Goal: Task Accomplishment & Management: Manage account settings

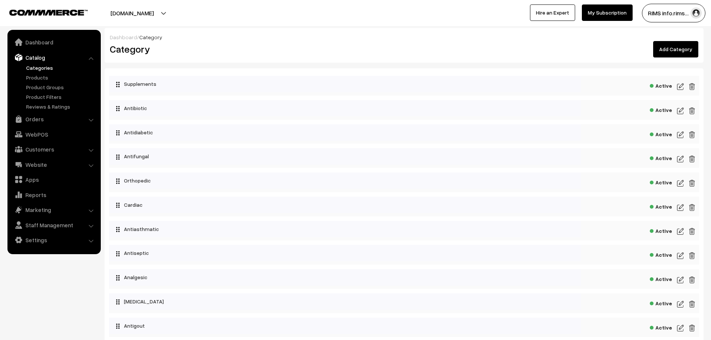
click at [681, 183] on img at bounding box center [681, 183] width 7 height 9
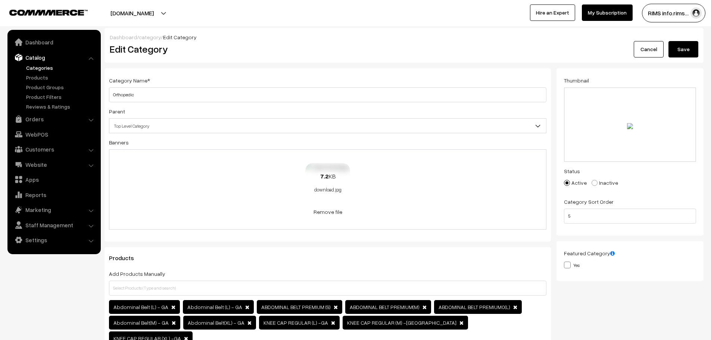
click at [336, 194] on div "7.2 KB download.jpg" at bounding box center [328, 183] width 45 height 40
click at [341, 208] on link "Remove file" at bounding box center [328, 212] width 45 height 8
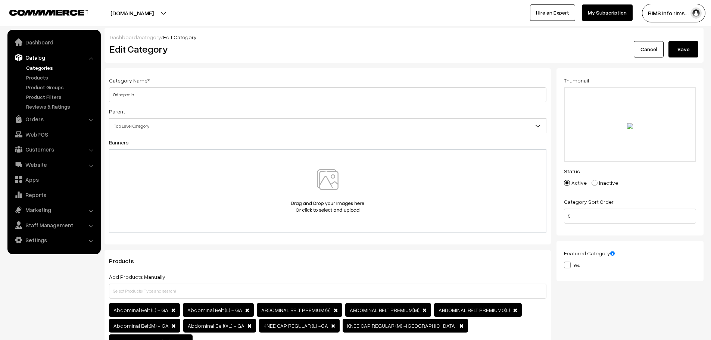
click at [334, 188] on img at bounding box center [327, 191] width 77 height 44
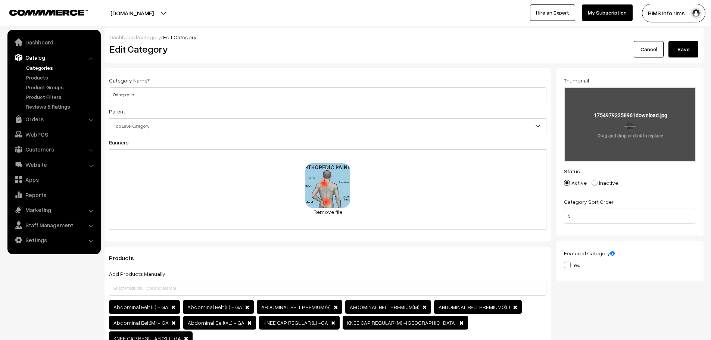
click at [637, 134] on input "file" at bounding box center [630, 124] width 131 height 73
type input "C:\fakepath\WhatsApp Image 2025-08-26 at 11.46.12 AM.jpeg"
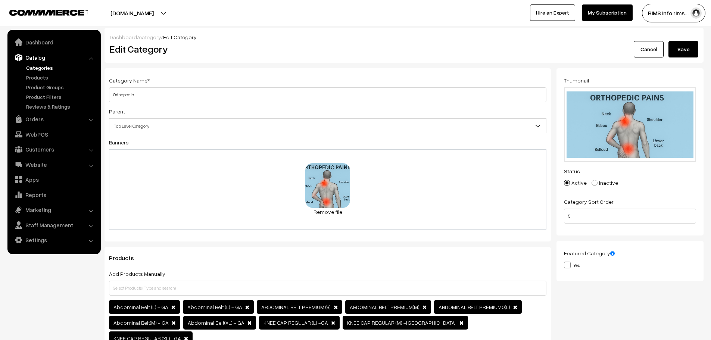
click at [696, 51] on button "Save" at bounding box center [684, 49] width 30 height 16
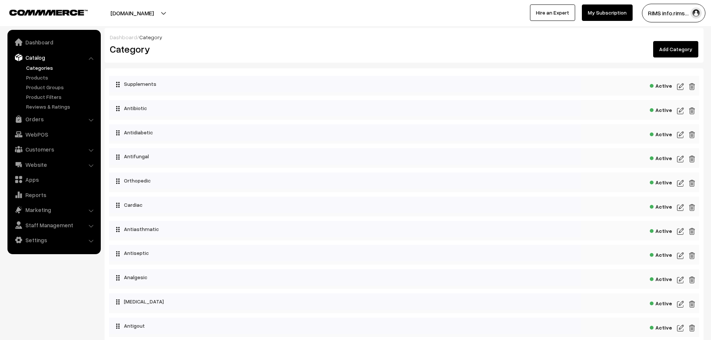
click at [680, 134] on img at bounding box center [681, 134] width 7 height 9
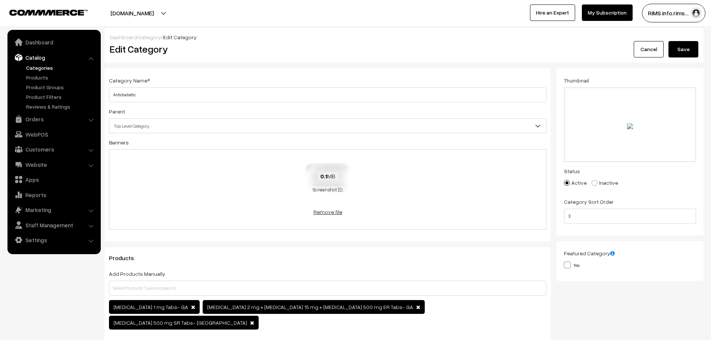
click at [337, 213] on link "Remove file" at bounding box center [328, 212] width 45 height 8
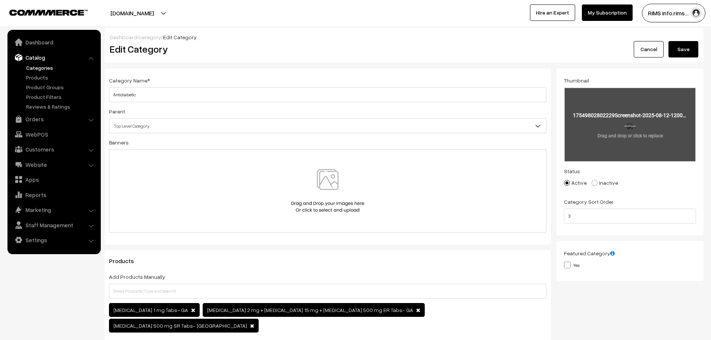
click at [647, 129] on input "file" at bounding box center [630, 124] width 131 height 73
type input "C:\fakepath\20250825_1312_Antidiabetic Medicine Essentials_remix_01k3g2qfvweyns…"
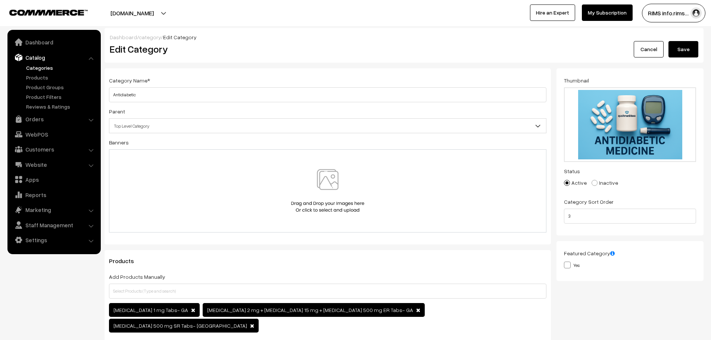
click at [689, 50] on button "Save" at bounding box center [684, 49] width 30 height 16
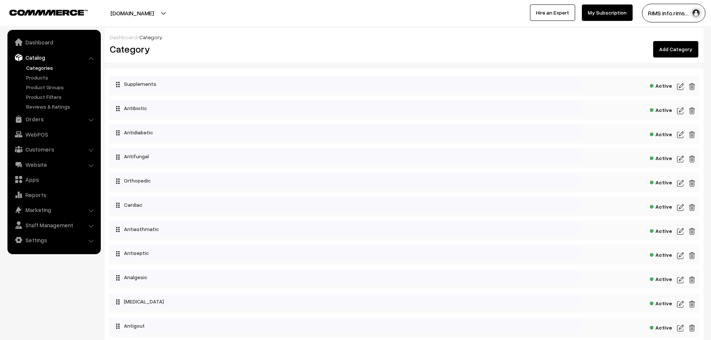
click at [683, 161] on img at bounding box center [681, 159] width 7 height 9
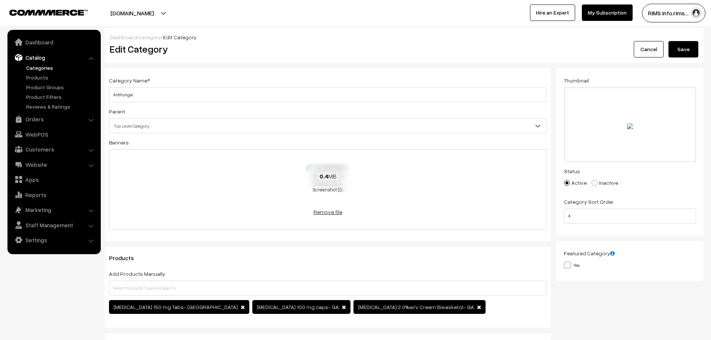
click at [337, 212] on link "Remove file" at bounding box center [328, 212] width 45 height 8
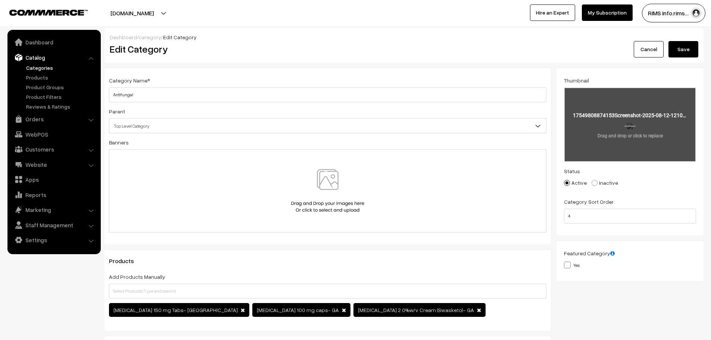
click at [613, 126] on input "file" at bounding box center [630, 124] width 131 height 73
type input "C:\fakepath\20250826_1200_Hand Antifungal Animation_simple_compose_01k3jh0725fa…"
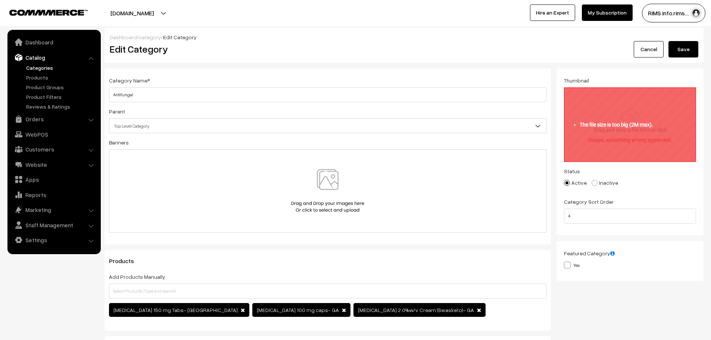
click at [644, 133] on input "file" at bounding box center [630, 124] width 131 height 73
type input "C:\fakepath\20250826_1200_Hand Antifungal Animation_simple_compose_01k3jh0725fa…"
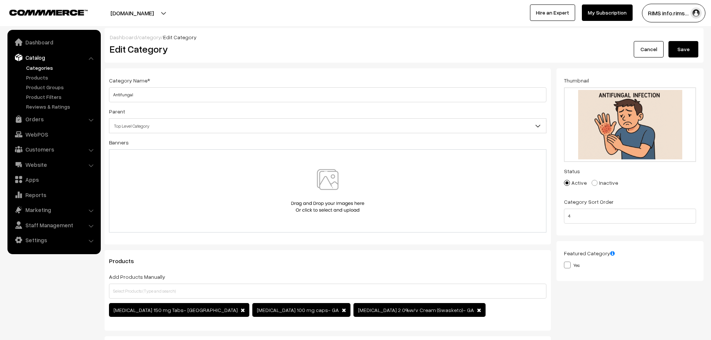
click at [678, 47] on button "Save" at bounding box center [684, 49] width 30 height 16
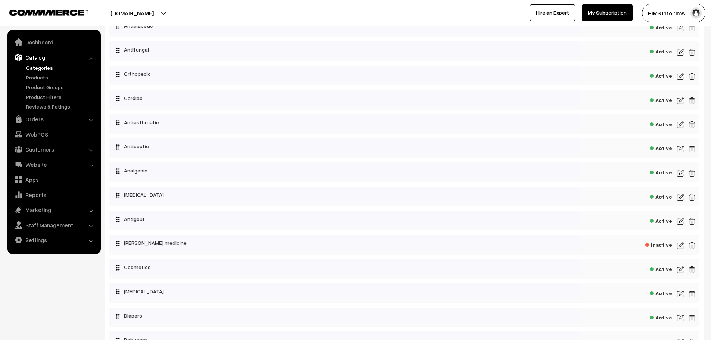
scroll to position [112, 0]
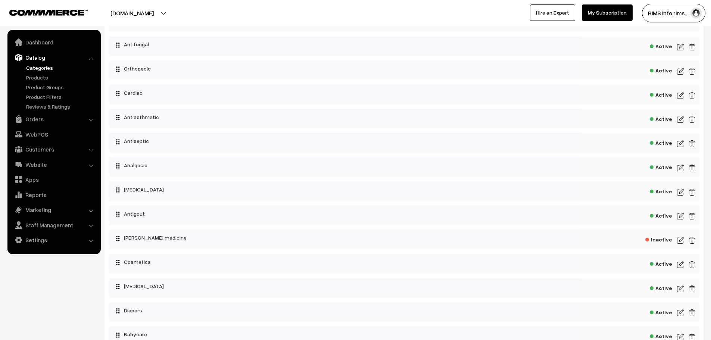
click at [677, 95] on div "Active" at bounding box center [404, 95] width 590 height 20
click at [679, 97] on img at bounding box center [681, 95] width 7 height 9
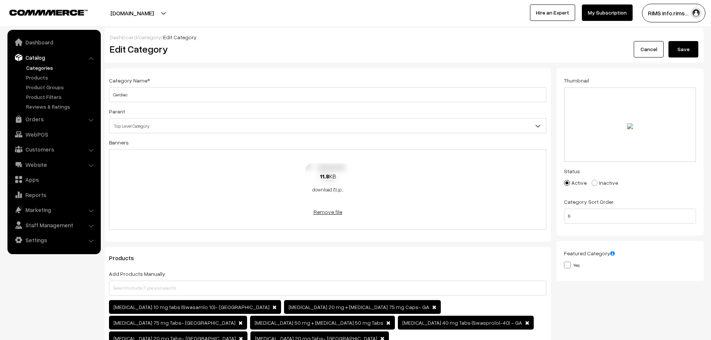
click at [330, 216] on link "Remove file" at bounding box center [328, 212] width 45 height 8
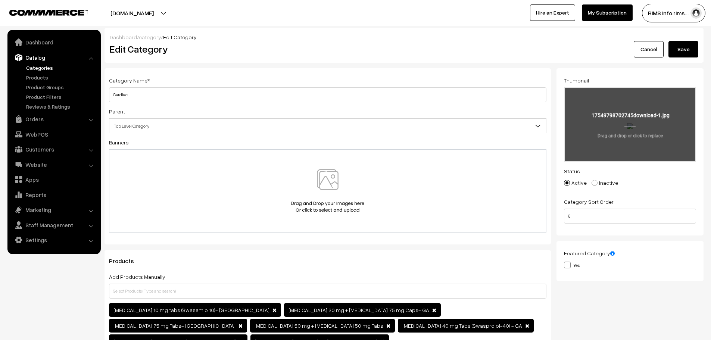
click at [620, 102] on input "file" at bounding box center [630, 124] width 131 height 73
type input "C:\fakepath\20250826_1223_Cardiac Issues Visualized_simple_compose_01k3jjb7wrfp…"
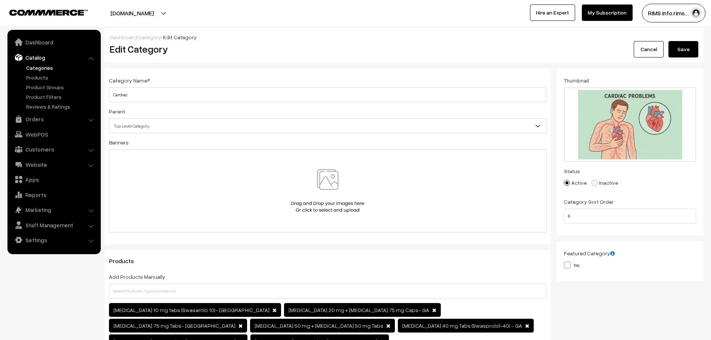
click at [678, 55] on button "Save" at bounding box center [684, 49] width 30 height 16
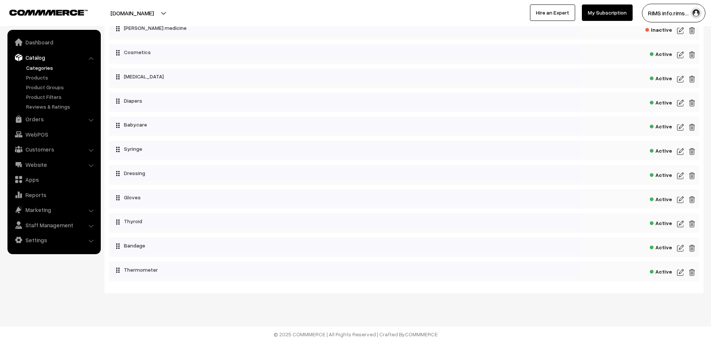
scroll to position [324, 0]
click at [682, 221] on img at bounding box center [681, 222] width 7 height 9
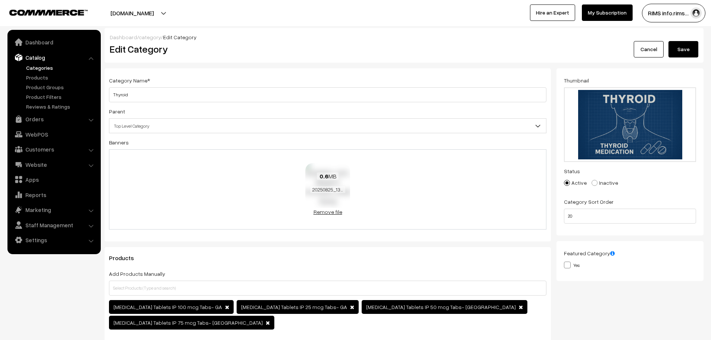
click at [332, 214] on link "Remove file" at bounding box center [328, 212] width 45 height 8
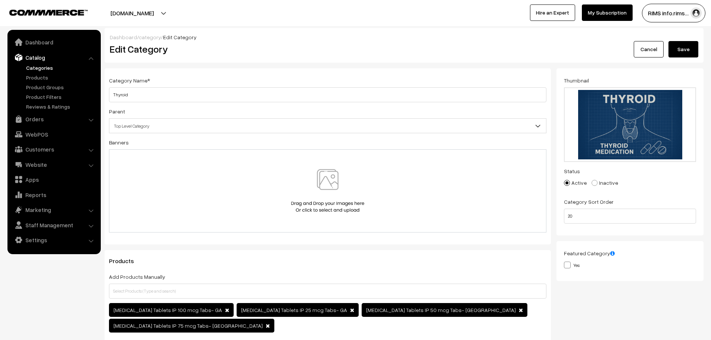
click at [685, 52] on button "Save" at bounding box center [684, 49] width 30 height 16
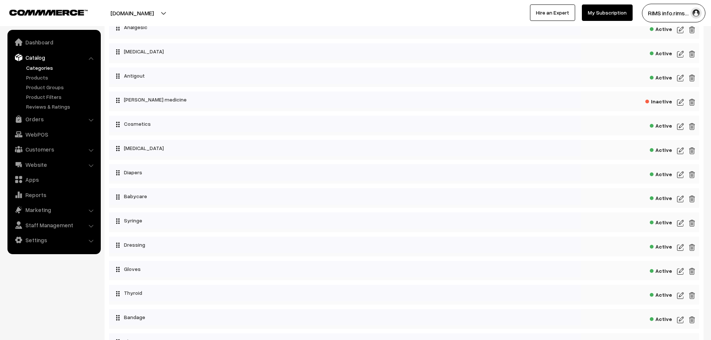
scroll to position [249, 0]
click at [680, 127] on img at bounding box center [681, 127] width 7 height 9
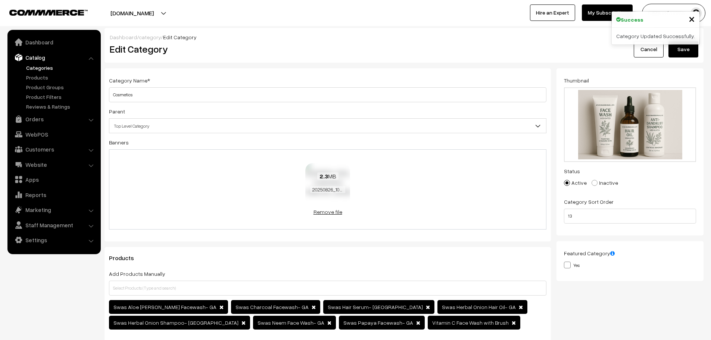
click at [334, 210] on link "Remove file" at bounding box center [328, 212] width 45 height 8
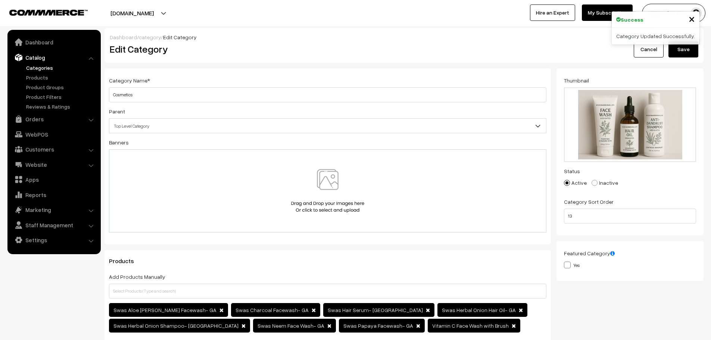
click at [687, 52] on button "Save" at bounding box center [684, 49] width 30 height 16
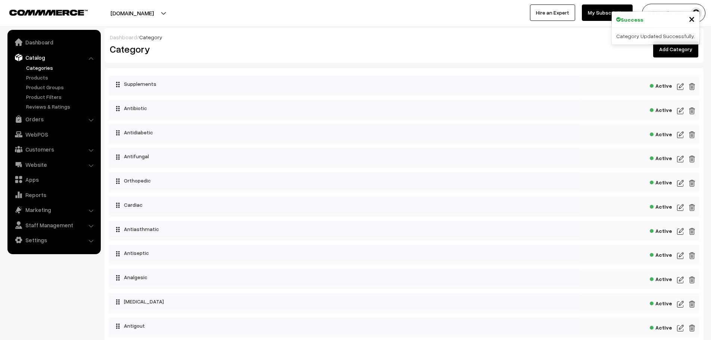
click at [680, 83] on img at bounding box center [681, 86] width 7 height 9
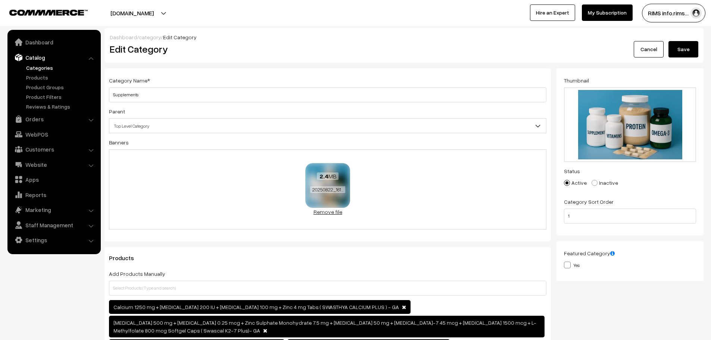
click at [324, 214] on link "Remove file" at bounding box center [328, 212] width 45 height 8
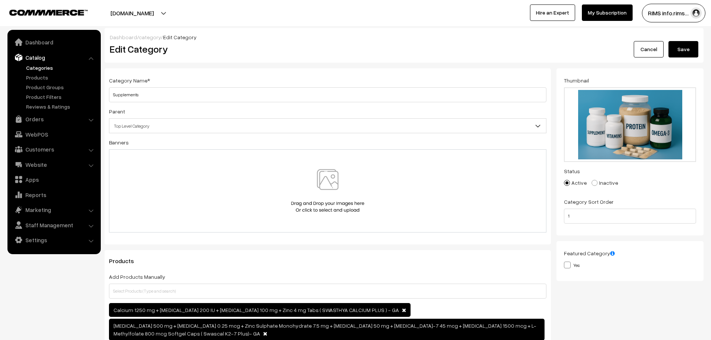
click at [674, 49] on button "Save" at bounding box center [684, 49] width 30 height 16
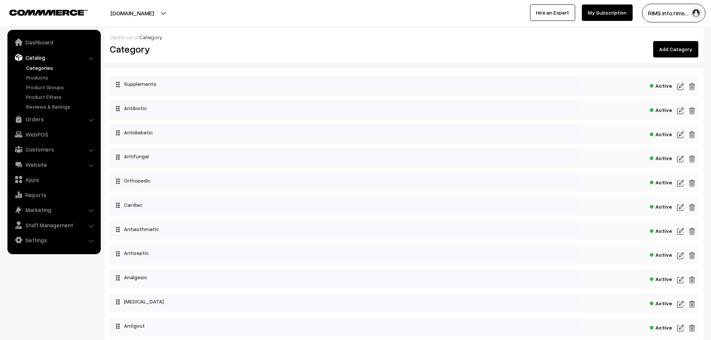
click at [679, 110] on img at bounding box center [681, 110] width 7 height 9
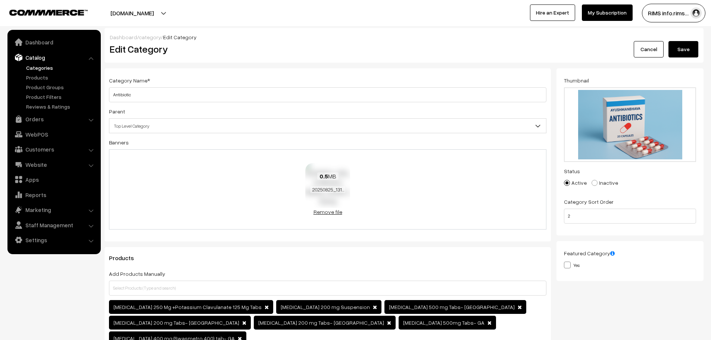
click at [320, 212] on link "Remove file" at bounding box center [328, 212] width 45 height 8
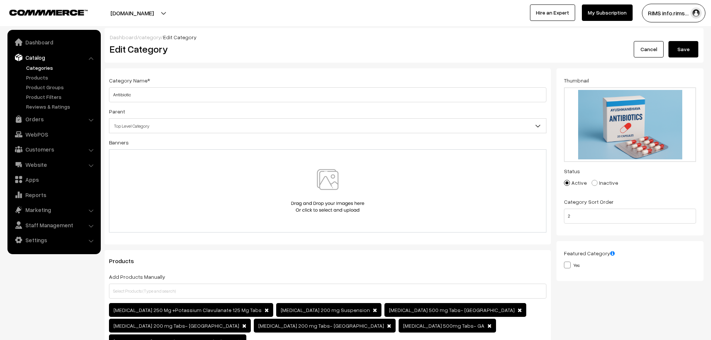
click at [679, 48] on button "Save" at bounding box center [684, 49] width 30 height 16
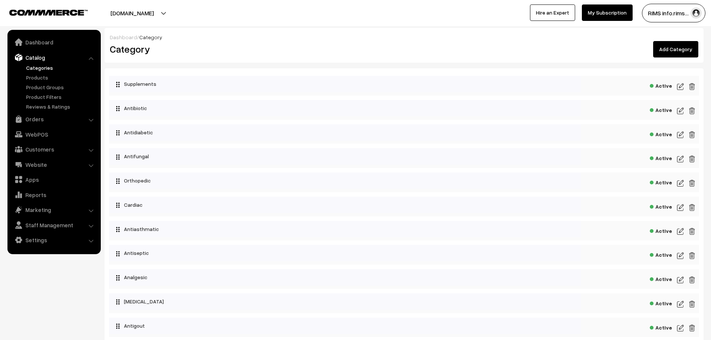
click at [682, 83] on img at bounding box center [681, 86] width 7 height 9
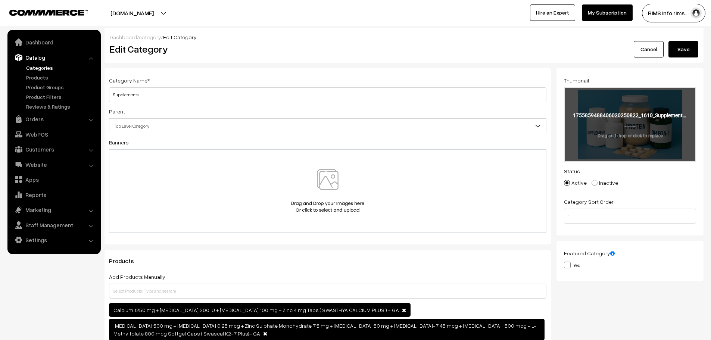
click at [656, 141] on input "file" at bounding box center [630, 124] width 131 height 73
type input "C:\fakepath\20250826_1045_Health Supplements Variety_simple_compose_01k3jcrry2e…"
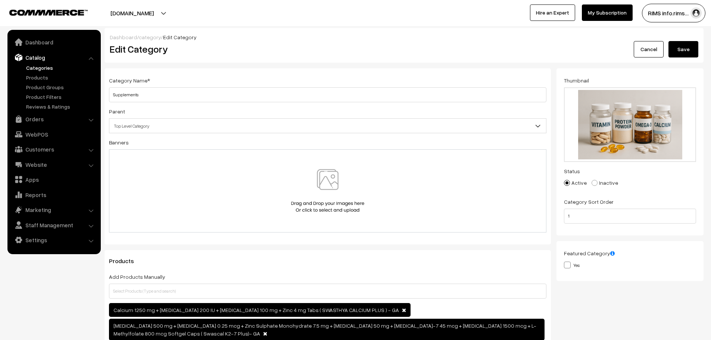
click at [687, 50] on button "Save" at bounding box center [684, 49] width 30 height 16
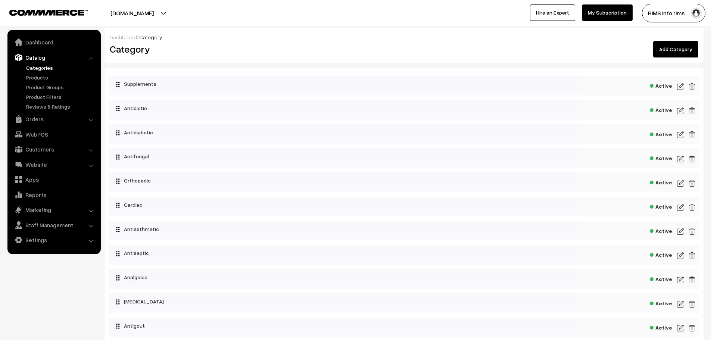
click at [680, 136] on img at bounding box center [681, 134] width 7 height 9
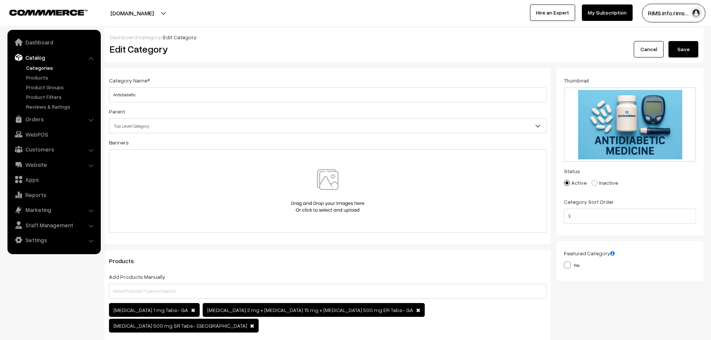
click at [678, 53] on button "Save" at bounding box center [684, 49] width 30 height 16
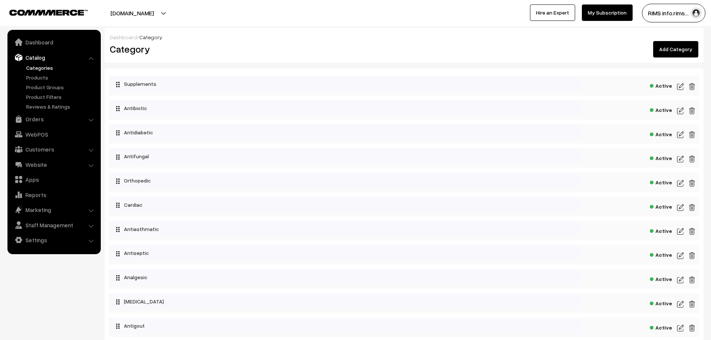
click at [680, 158] on img at bounding box center [681, 159] width 7 height 9
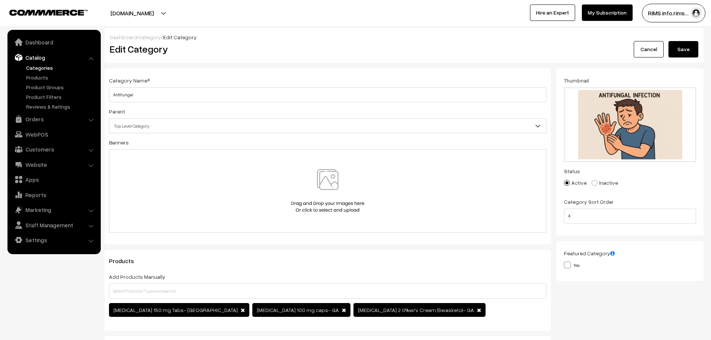
click at [684, 49] on button "Save" at bounding box center [684, 49] width 30 height 16
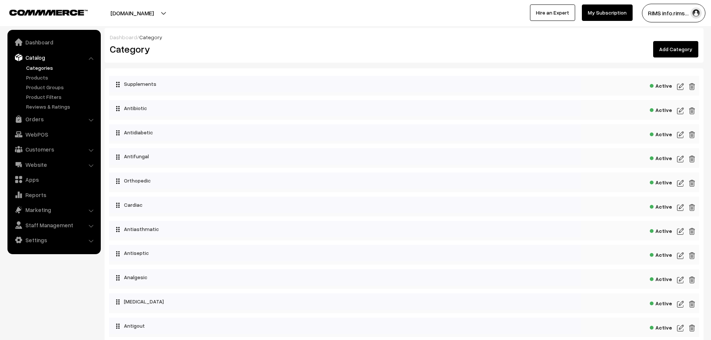
click at [681, 185] on img at bounding box center [681, 183] width 7 height 9
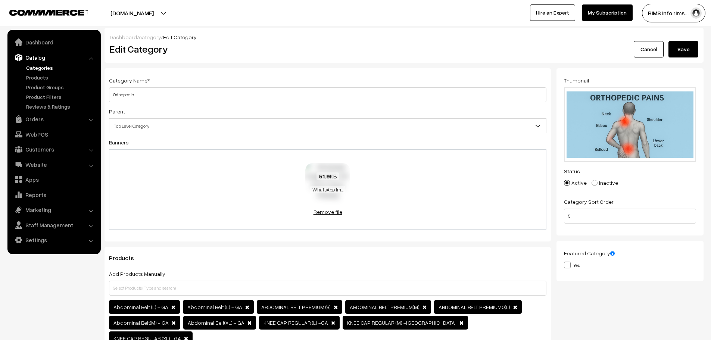
click at [338, 213] on link "Remove file" at bounding box center [328, 212] width 45 height 8
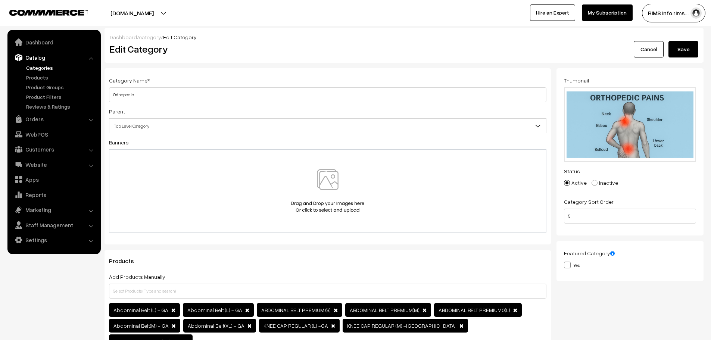
click at [691, 47] on button "Save" at bounding box center [684, 49] width 30 height 16
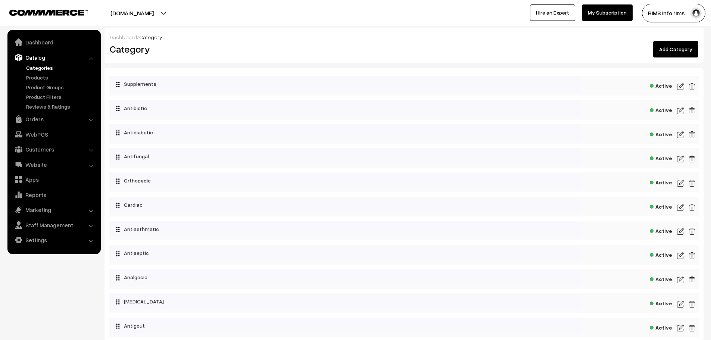
click at [680, 258] on img at bounding box center [681, 255] width 7 height 9
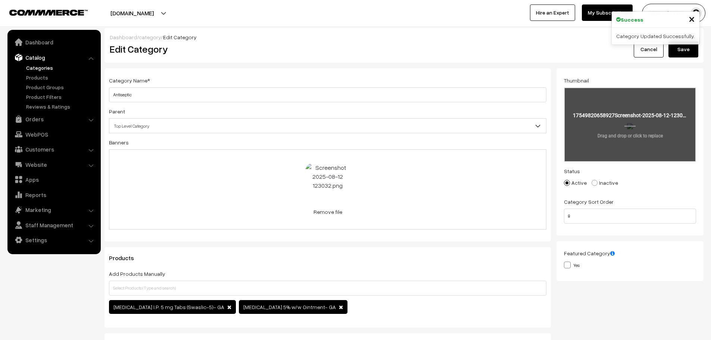
click at [635, 123] on input "file" at bounding box center [630, 124] width 131 height 73
type input "C:\fakepath\20250825_1300_Medicine Supplies_simple_compose_01k3g22qctfs480rnxpc…"
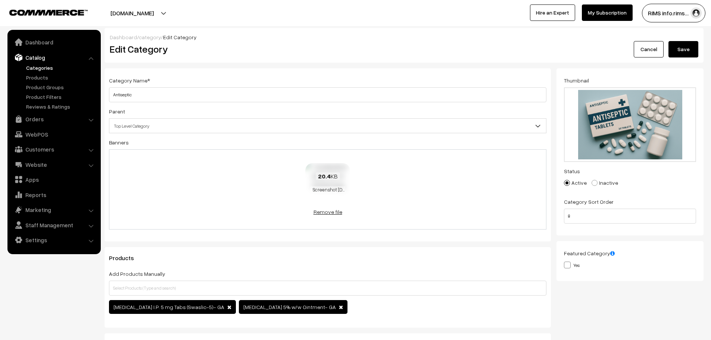
click at [338, 214] on link "Remove file" at bounding box center [328, 212] width 45 height 8
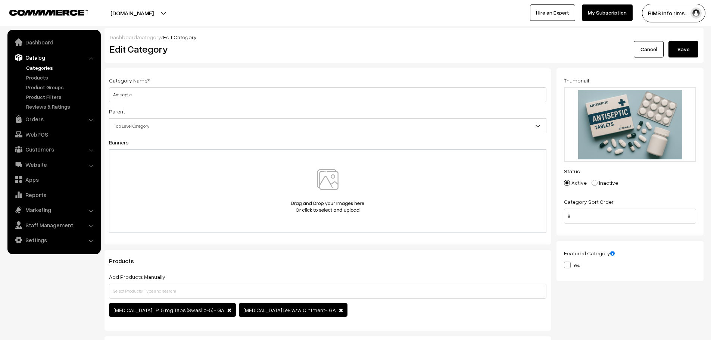
click at [685, 44] on button "Save" at bounding box center [684, 49] width 30 height 16
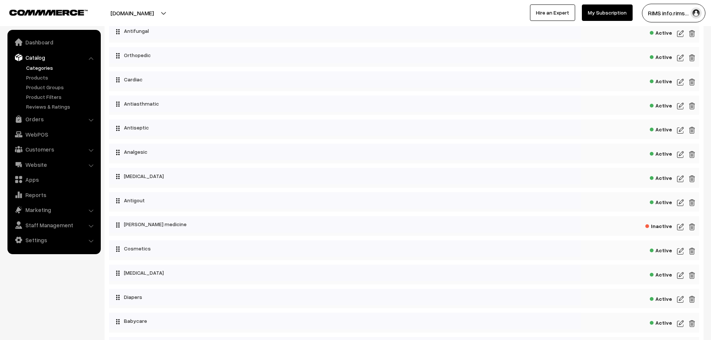
scroll to position [112, 0]
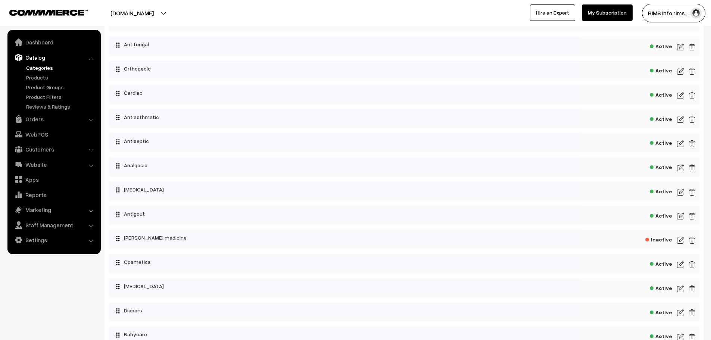
click at [679, 171] on img at bounding box center [681, 168] width 7 height 9
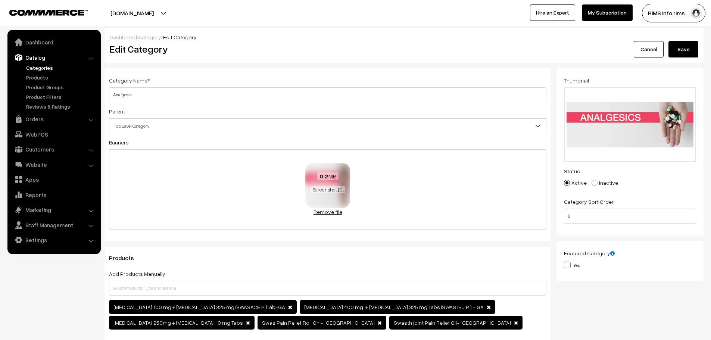
click at [327, 211] on link "Remove file" at bounding box center [328, 212] width 45 height 8
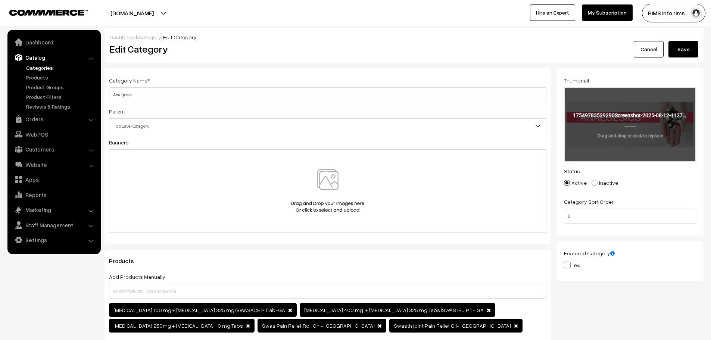
click at [629, 131] on input "file" at bounding box center [630, 124] width 131 height 73
type input "C:\fakepath\20250826_1235_Animated Analgesic Relief_simple_compose_01k3jk1c9xfr…"
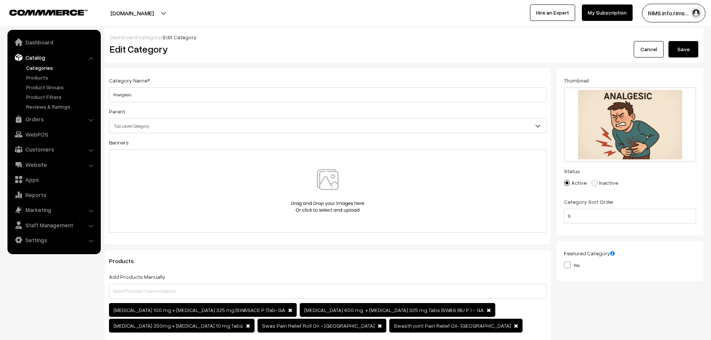
click at [682, 51] on button "Save" at bounding box center [684, 49] width 30 height 16
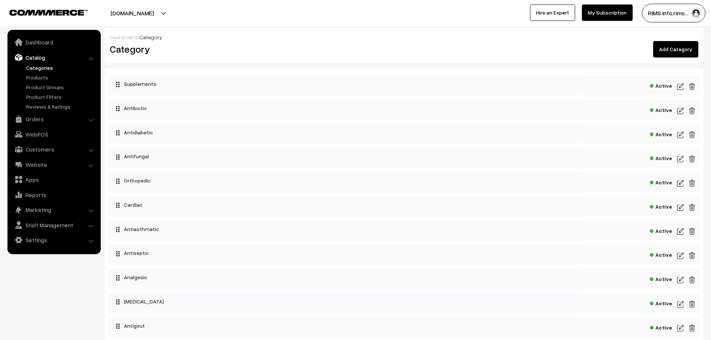
click at [679, 231] on img at bounding box center [681, 231] width 7 height 9
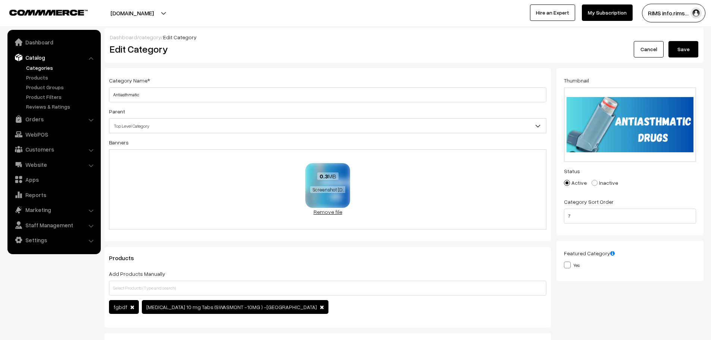
click at [335, 215] on link "Remove file" at bounding box center [328, 212] width 45 height 8
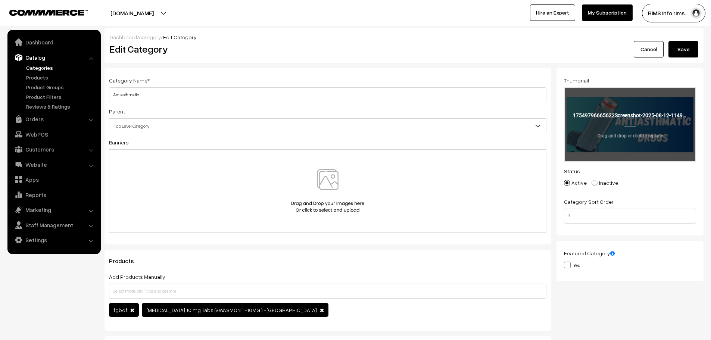
click at [654, 121] on input "file" at bounding box center [630, 124] width 131 height 73
type input "C:\fakepath\20250826_1243_Woman Using Asthma Medication_simple_compose_01k3jkfe…"
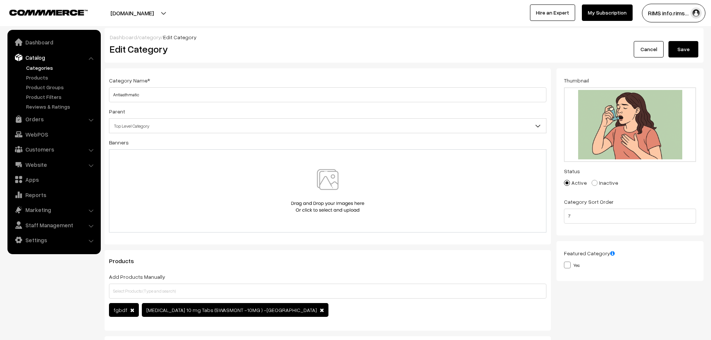
click at [679, 52] on button "Save" at bounding box center [684, 49] width 30 height 16
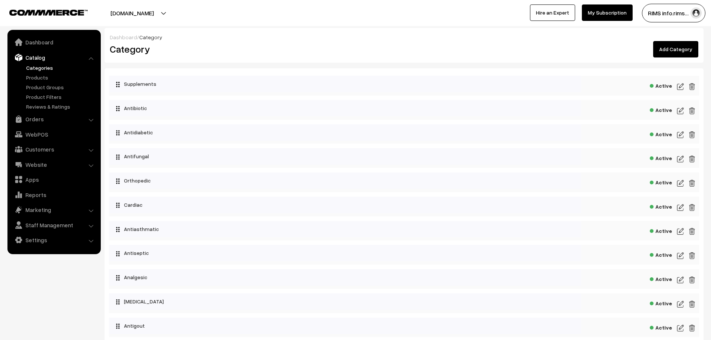
click at [680, 303] on img at bounding box center [681, 304] width 7 height 9
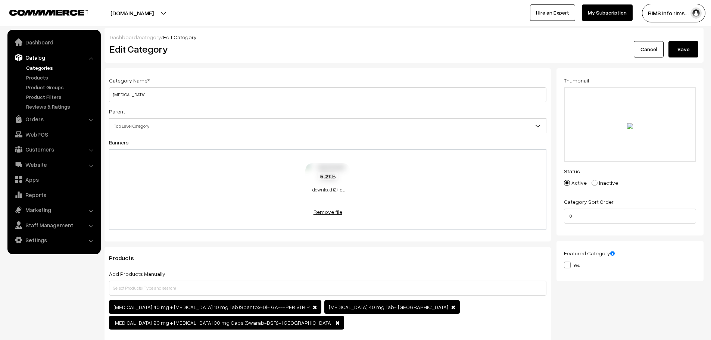
click at [323, 214] on link "Remove file" at bounding box center [328, 212] width 45 height 8
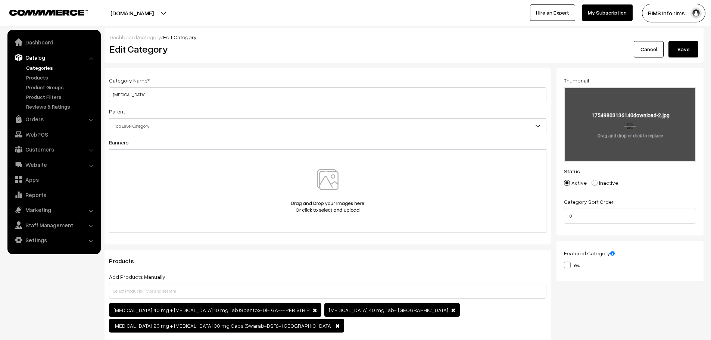
click at [621, 123] on input "file" at bounding box center [630, 124] width 131 height 73
type input "C:\fakepath\20250826_1248_Animated Gastro Problems_simple_compose_01k3jktng6ey5…"
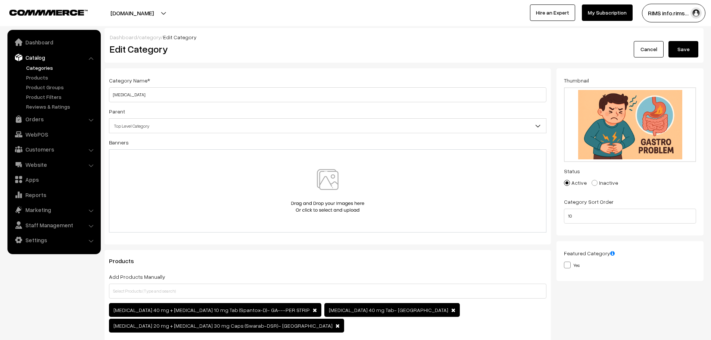
click at [684, 49] on button "Save" at bounding box center [684, 49] width 30 height 16
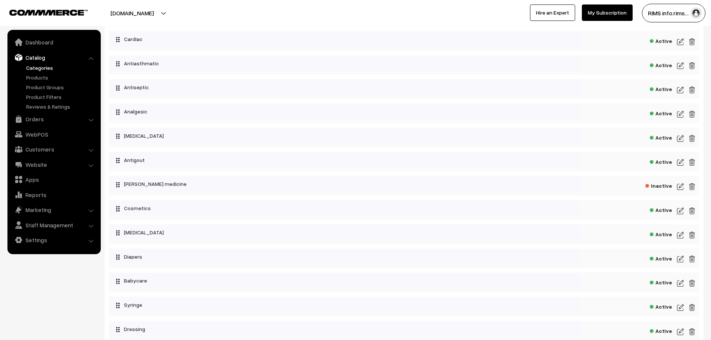
scroll to position [224, 0]
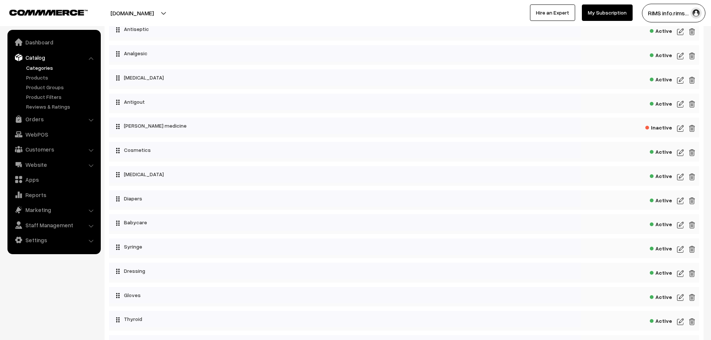
click at [682, 177] on img at bounding box center [681, 177] width 7 height 9
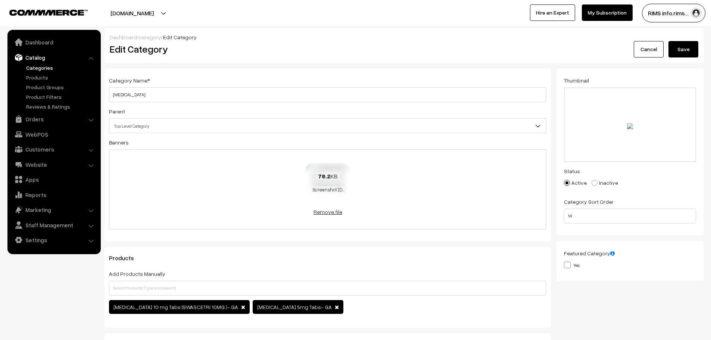
click at [331, 214] on link "Remove file" at bounding box center [328, 212] width 45 height 8
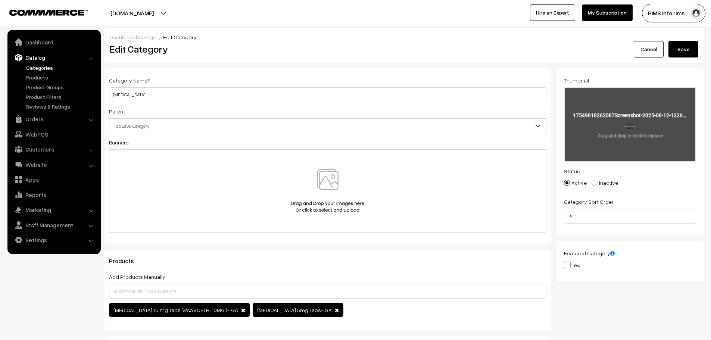
click at [596, 123] on input "file" at bounding box center [630, 124] width 131 height 73
type input "C:\fakepath\20250826_1255_Antihistamine Side Effects_simple_compose_01k3jm572jf…"
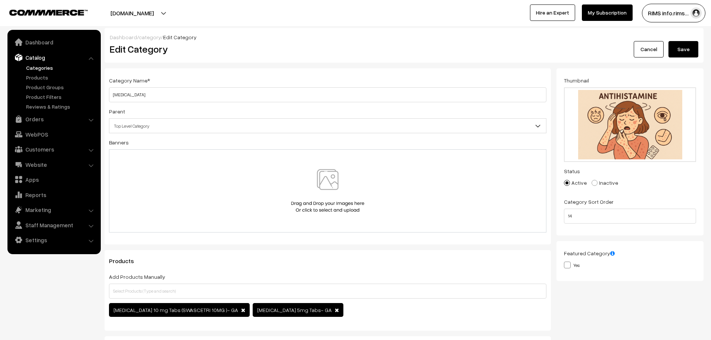
click at [685, 44] on button "Save" at bounding box center [684, 49] width 30 height 16
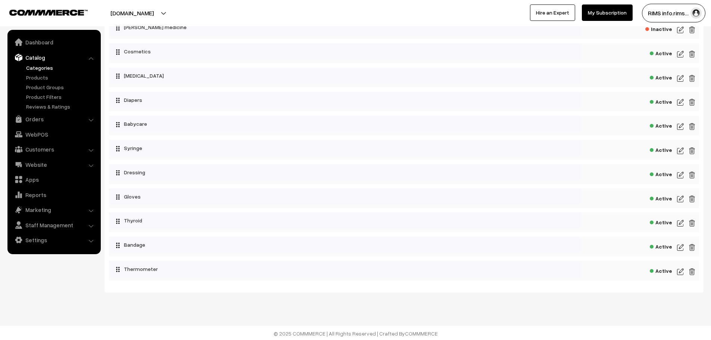
scroll to position [324, 0]
click at [680, 100] on img at bounding box center [681, 101] width 7 height 9
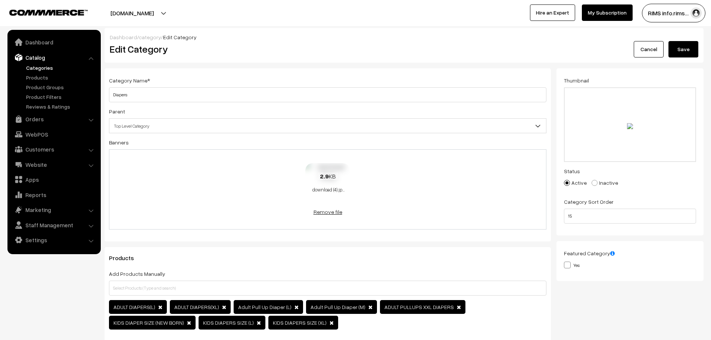
click at [322, 212] on link "Remove file" at bounding box center [328, 212] width 45 height 8
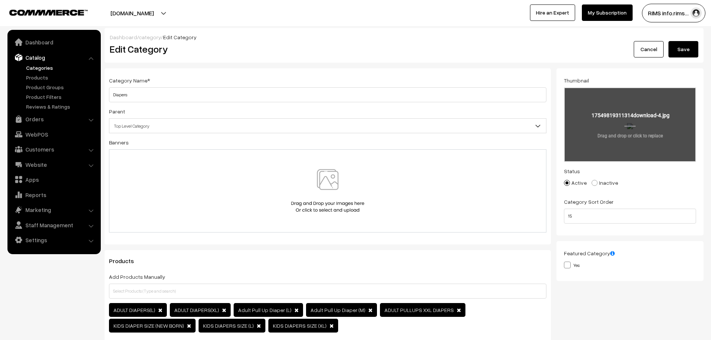
click at [638, 120] on input "file" at bounding box center [630, 124] width 131 height 73
type input "C:\fakepath\20250826_1303_Adult Diapers Showcase_simple_compose_01k3jmmxnme599s…"
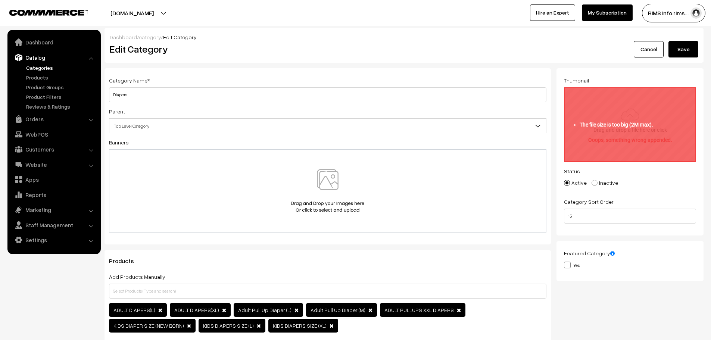
click at [610, 145] on input "file" at bounding box center [630, 124] width 131 height 73
type input "C:\fakepath\20250826_1303_Adult Diapers Showcase_simple_compose_01k3jmmxnme599s…"
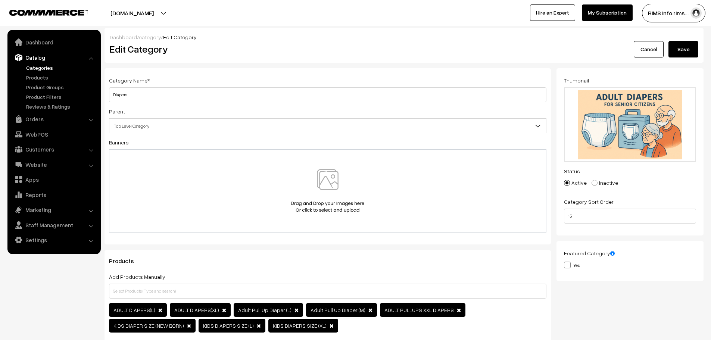
click at [684, 47] on button "Save" at bounding box center [684, 49] width 30 height 16
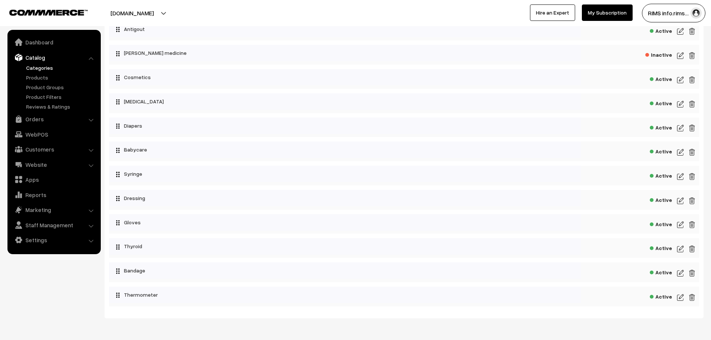
scroll to position [324, 0]
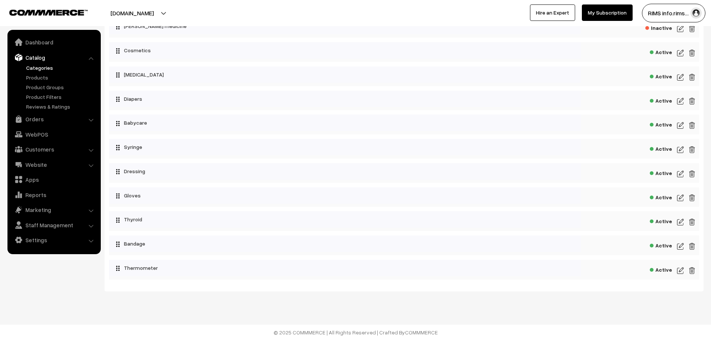
click at [682, 126] on img at bounding box center [681, 125] width 7 height 9
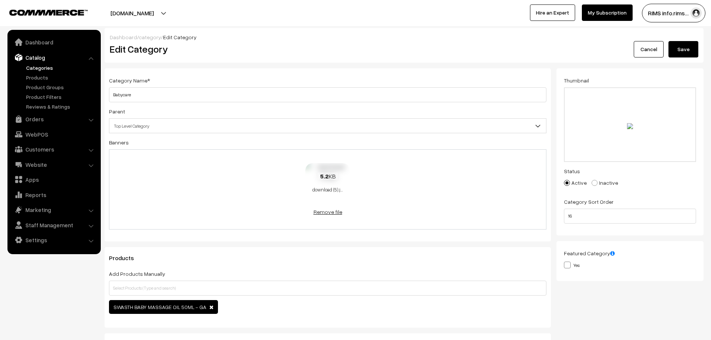
click at [340, 211] on link "Remove file" at bounding box center [328, 212] width 45 height 8
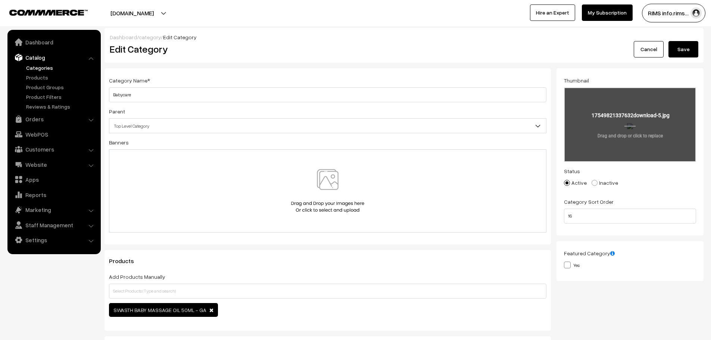
click at [670, 126] on input "file" at bounding box center [630, 124] width 131 height 73
type input "C:\fakepath\20250826_1311_Infant Care Essentials_simple_compose_01k3jn2qq7e13t1…"
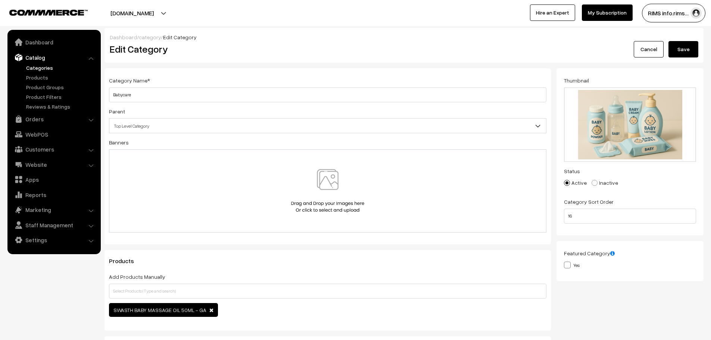
click at [695, 49] on button "Save" at bounding box center [684, 49] width 30 height 16
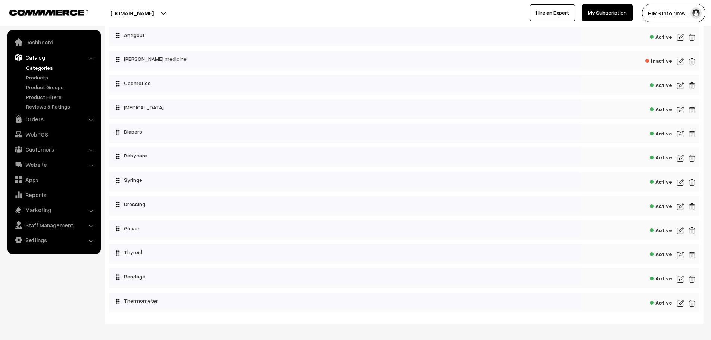
scroll to position [249, 0]
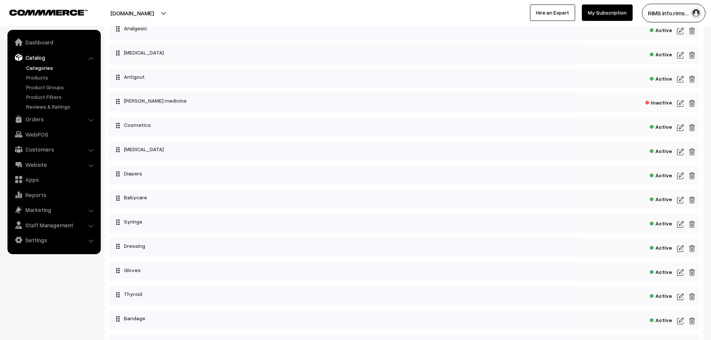
click at [678, 82] on img at bounding box center [681, 79] width 7 height 9
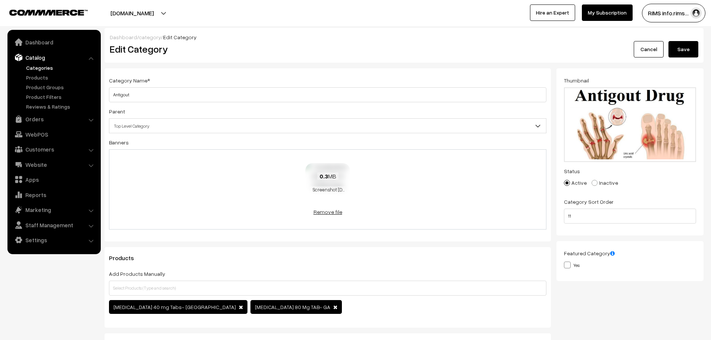
click at [324, 213] on link "Remove file" at bounding box center [328, 212] width 45 height 8
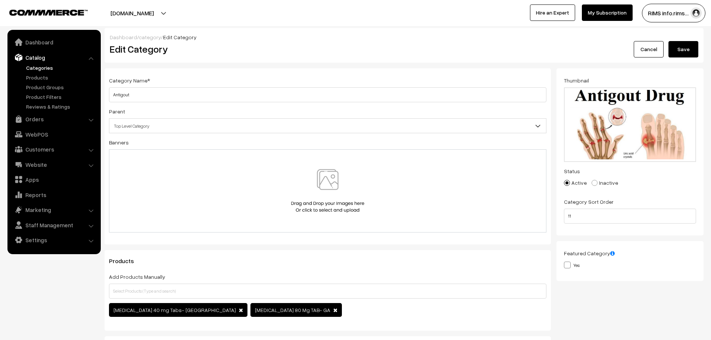
click at [692, 43] on button "Save" at bounding box center [684, 49] width 30 height 16
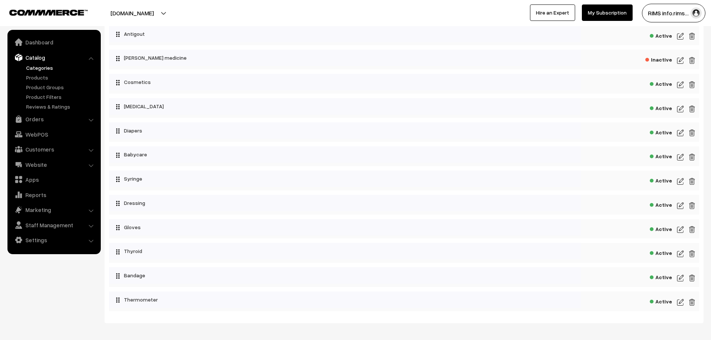
scroll to position [324, 0]
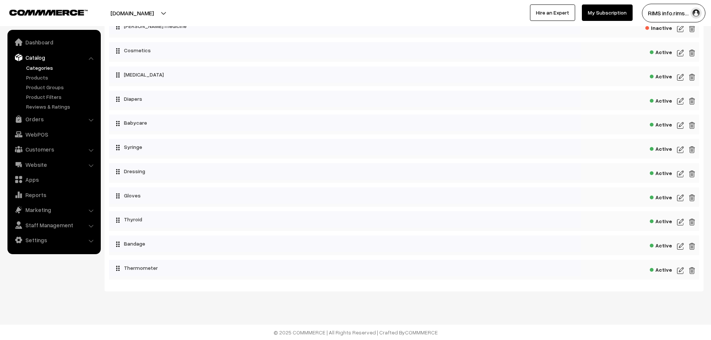
click at [681, 128] on img at bounding box center [681, 125] width 7 height 9
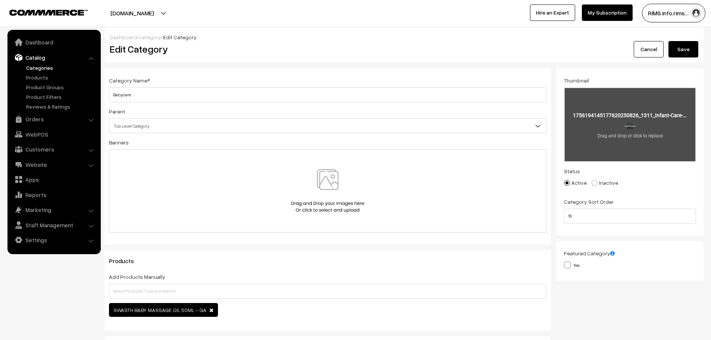
click at [601, 105] on input "file" at bounding box center [630, 124] width 131 height 73
type input "C:\fakepath\20250826_1320_Indian Baby Care_simple_compose_01k3jnk7s0f0trz5gh1pr…"
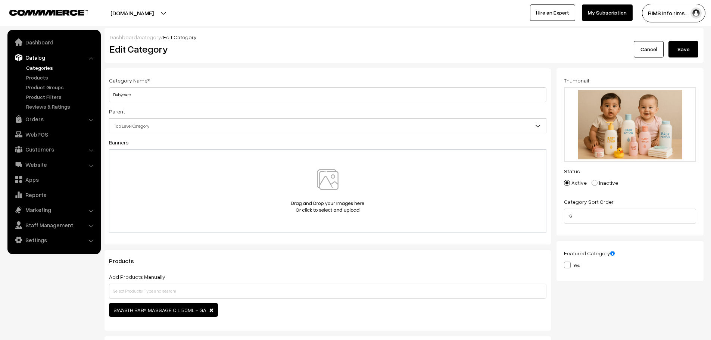
click at [694, 48] on button "Save" at bounding box center [684, 49] width 30 height 16
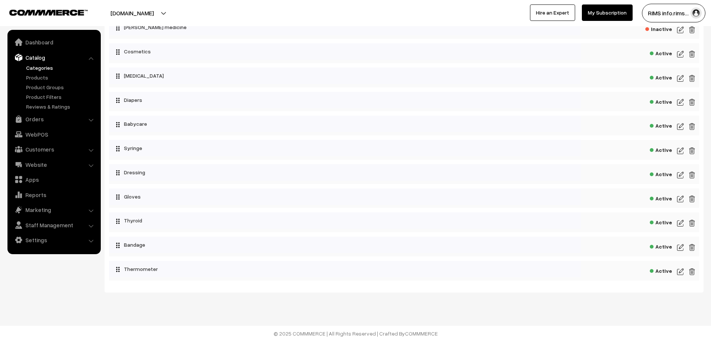
scroll to position [324, 0]
click at [678, 176] on img at bounding box center [681, 174] width 7 height 9
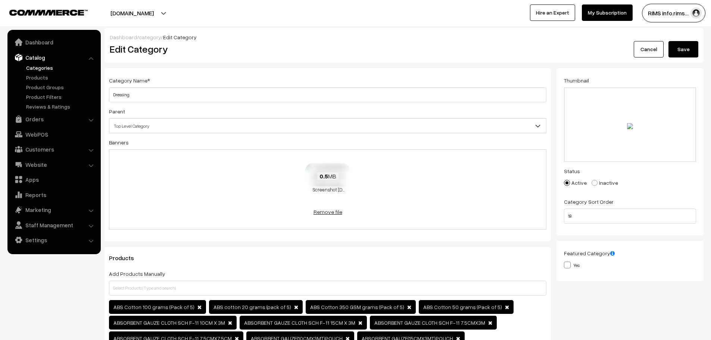
click at [321, 211] on link "Remove file" at bounding box center [328, 212] width 45 height 8
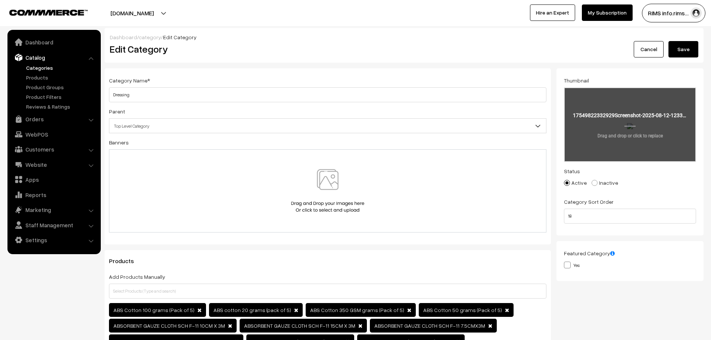
click at [685, 105] on input "file" at bounding box center [630, 124] width 131 height 73
type input "C:\fakepath\20250826_1324_Medical Dressing Tools_simple_compose_01k3jnt7m1e2na4…"
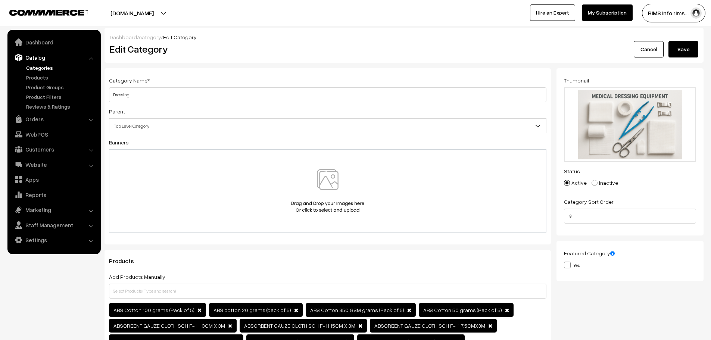
click at [678, 44] on button "Save" at bounding box center [684, 49] width 30 height 16
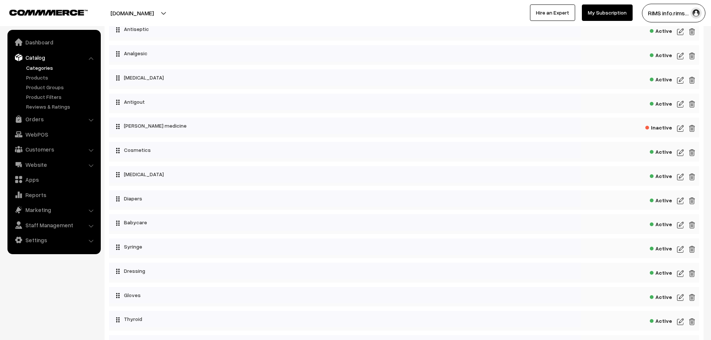
scroll to position [324, 0]
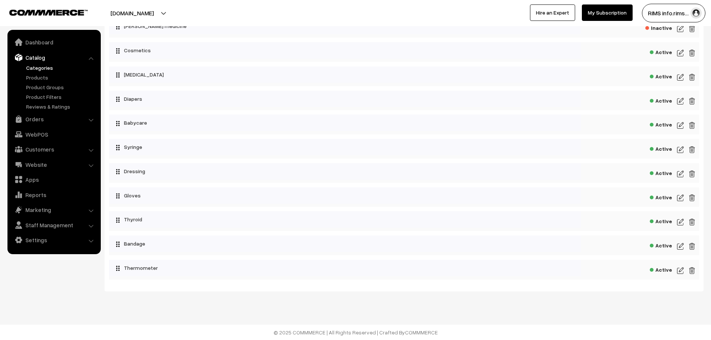
click at [681, 148] on img at bounding box center [681, 149] width 7 height 9
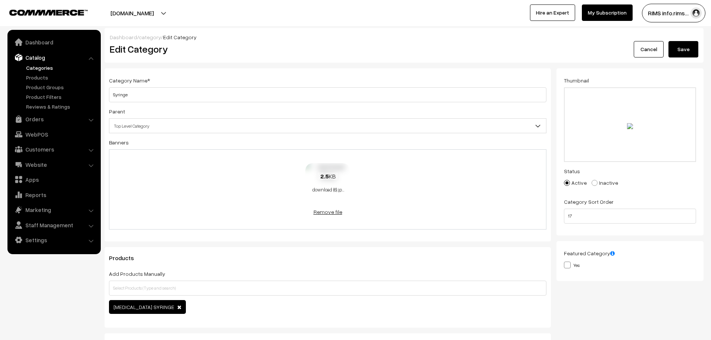
click at [331, 214] on link "Remove file" at bounding box center [328, 212] width 45 height 8
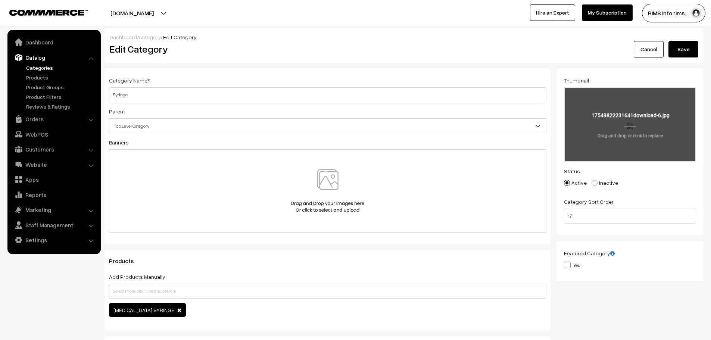
click at [618, 128] on input "file" at bounding box center [630, 124] width 131 height 73
type input "C:\fakepath\20250826_1327_Sterile Syringe_simple_compose_01k3jp0fygf4erf3q27cm7…"
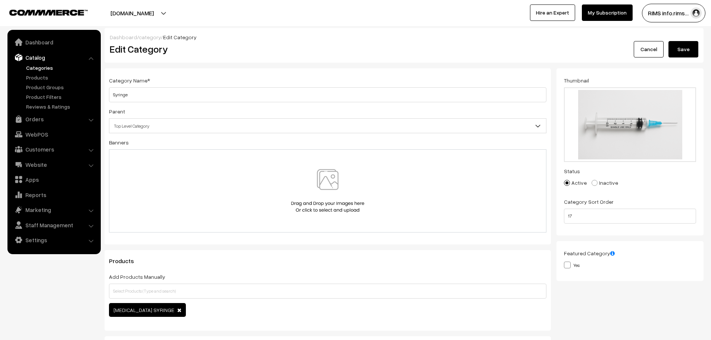
click at [692, 50] on button "Save" at bounding box center [684, 49] width 30 height 16
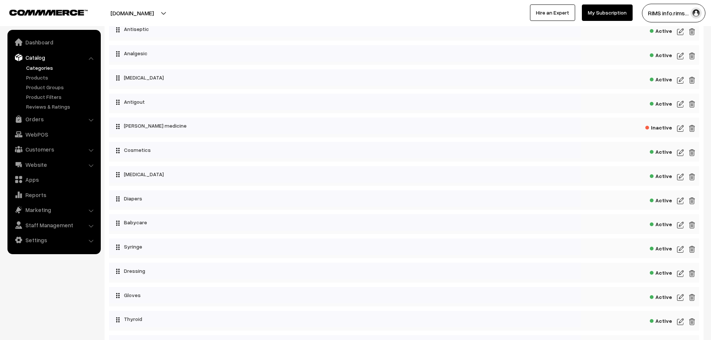
scroll to position [324, 0]
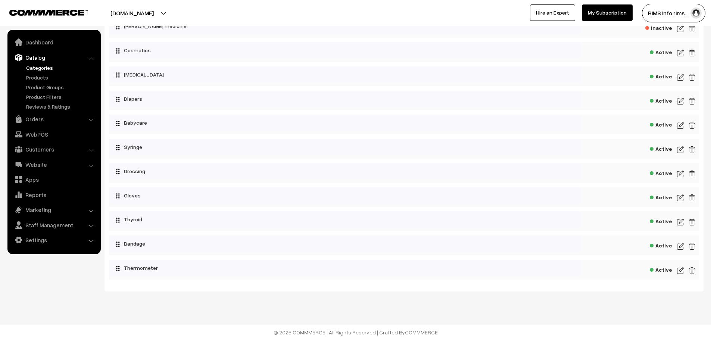
click at [683, 199] on img at bounding box center [681, 197] width 7 height 9
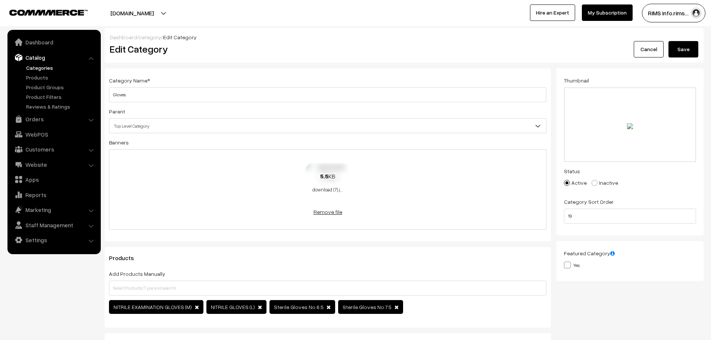
click at [331, 211] on link "Remove file" at bounding box center [328, 212] width 45 height 8
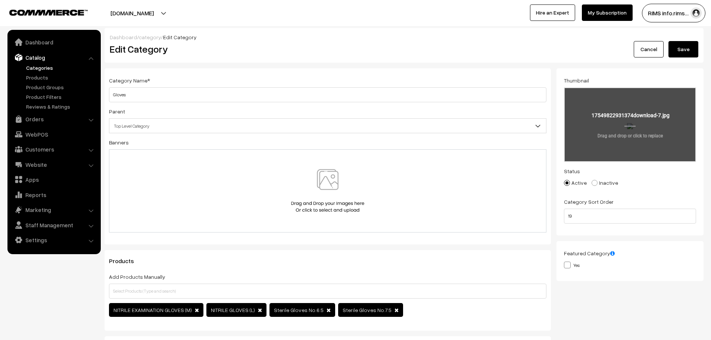
click at [632, 143] on input "file" at bounding box center [630, 124] width 131 height 73
type input "C:\fakepath\20250826_1330_Sterile Medical Gloves_simple_compose_01k3jp6x4zft6aa…"
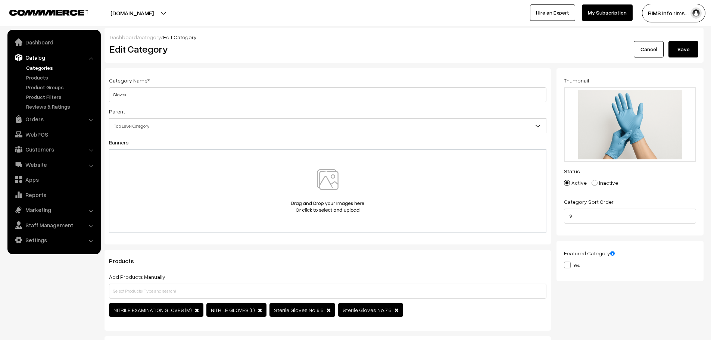
click at [680, 47] on button "Save" at bounding box center [684, 49] width 30 height 16
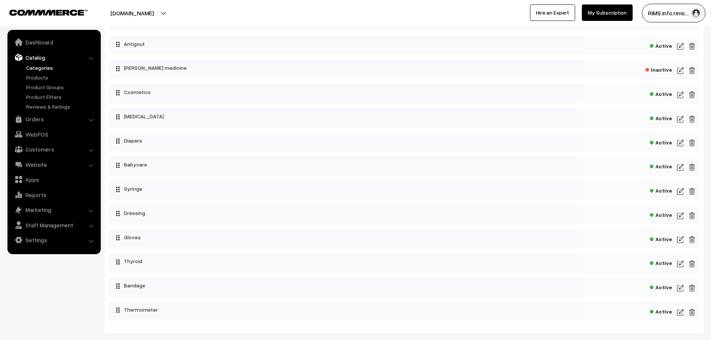
scroll to position [324, 0]
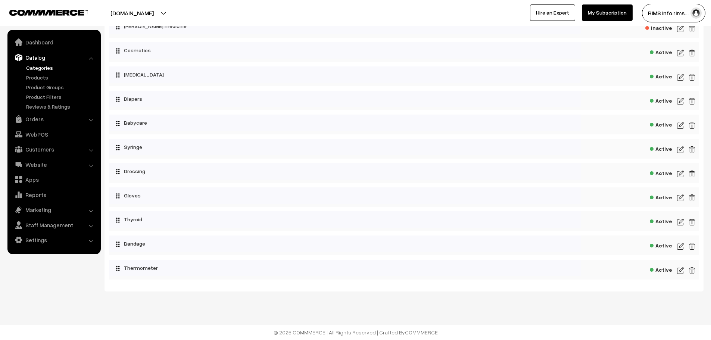
click at [680, 198] on img at bounding box center [681, 197] width 7 height 9
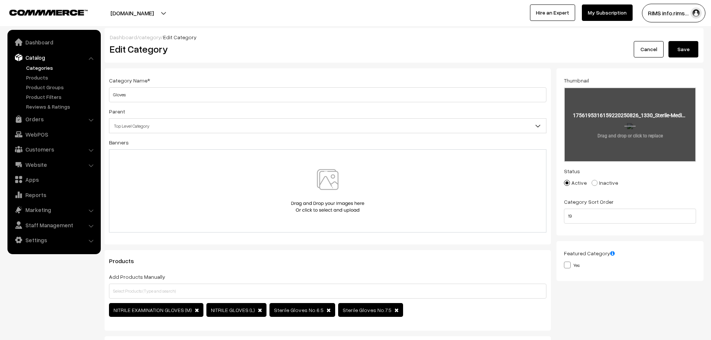
click at [613, 138] on input "file" at bounding box center [630, 124] width 131 height 73
type input "C:\fakepath\20250826_1330_Sterile Medical Gloves_simple_compose_01k3jp6x4xes4v9…"
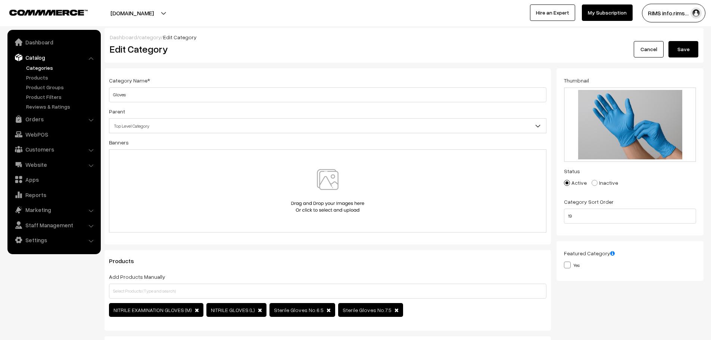
click at [672, 51] on button "Save" at bounding box center [684, 49] width 30 height 16
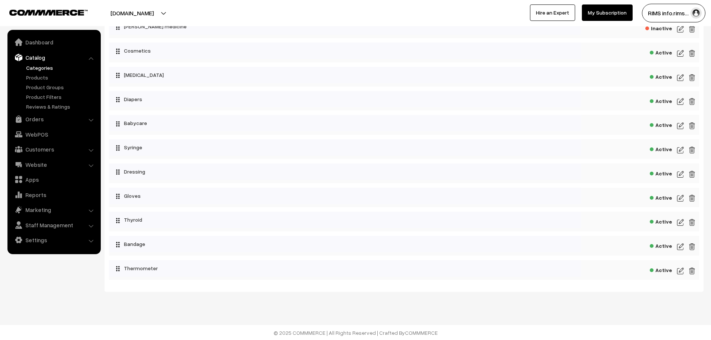
scroll to position [324, 0]
click at [681, 273] on img at bounding box center [681, 270] width 7 height 9
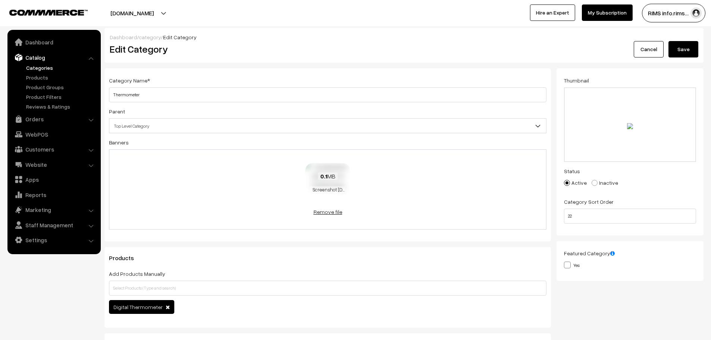
click at [318, 212] on link "Remove file" at bounding box center [328, 212] width 45 height 8
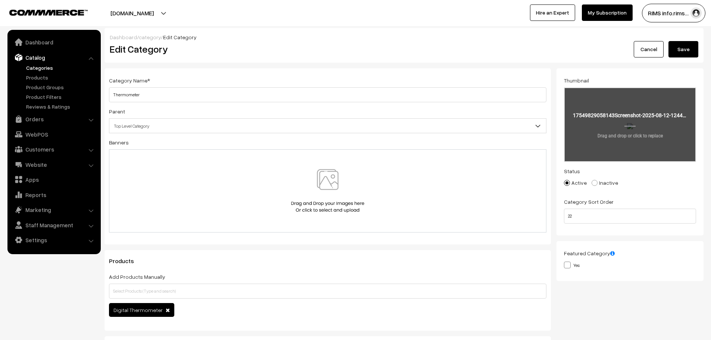
click at [621, 127] on input "file" at bounding box center [630, 124] width 131 height 73
type input "C:\fakepath\20250826_1335_Medical Thermometer Close-Up_simple_compose_01k3jpfhf…"
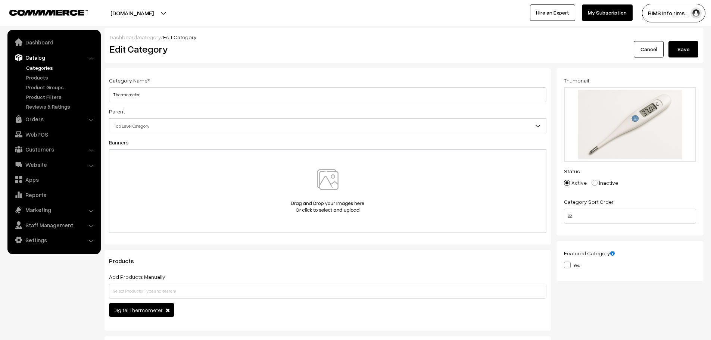
click at [674, 49] on button "Save" at bounding box center [684, 49] width 30 height 16
